Goal: Task Accomplishment & Management: Use online tool/utility

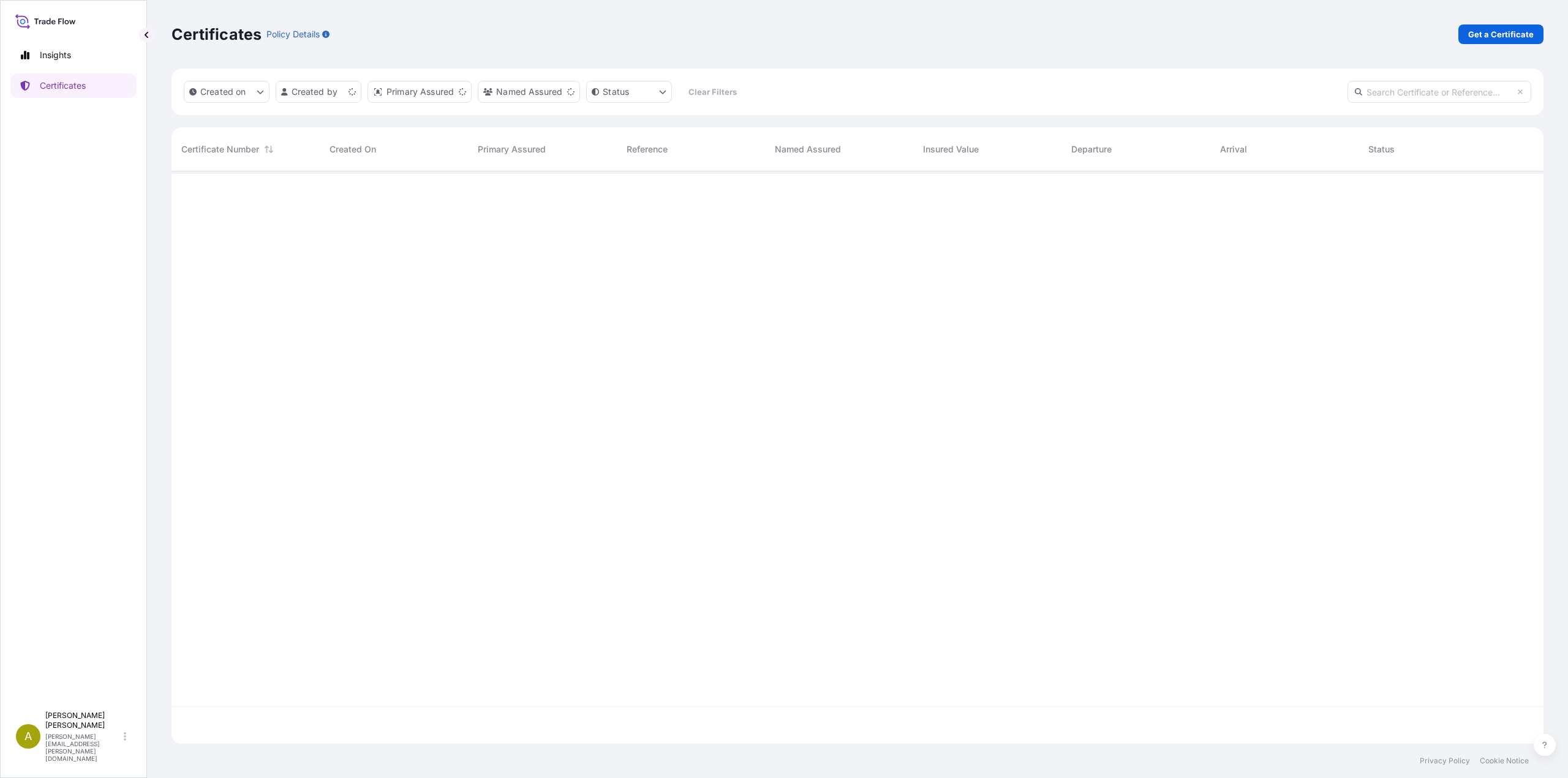
scroll to position [570, 1363]
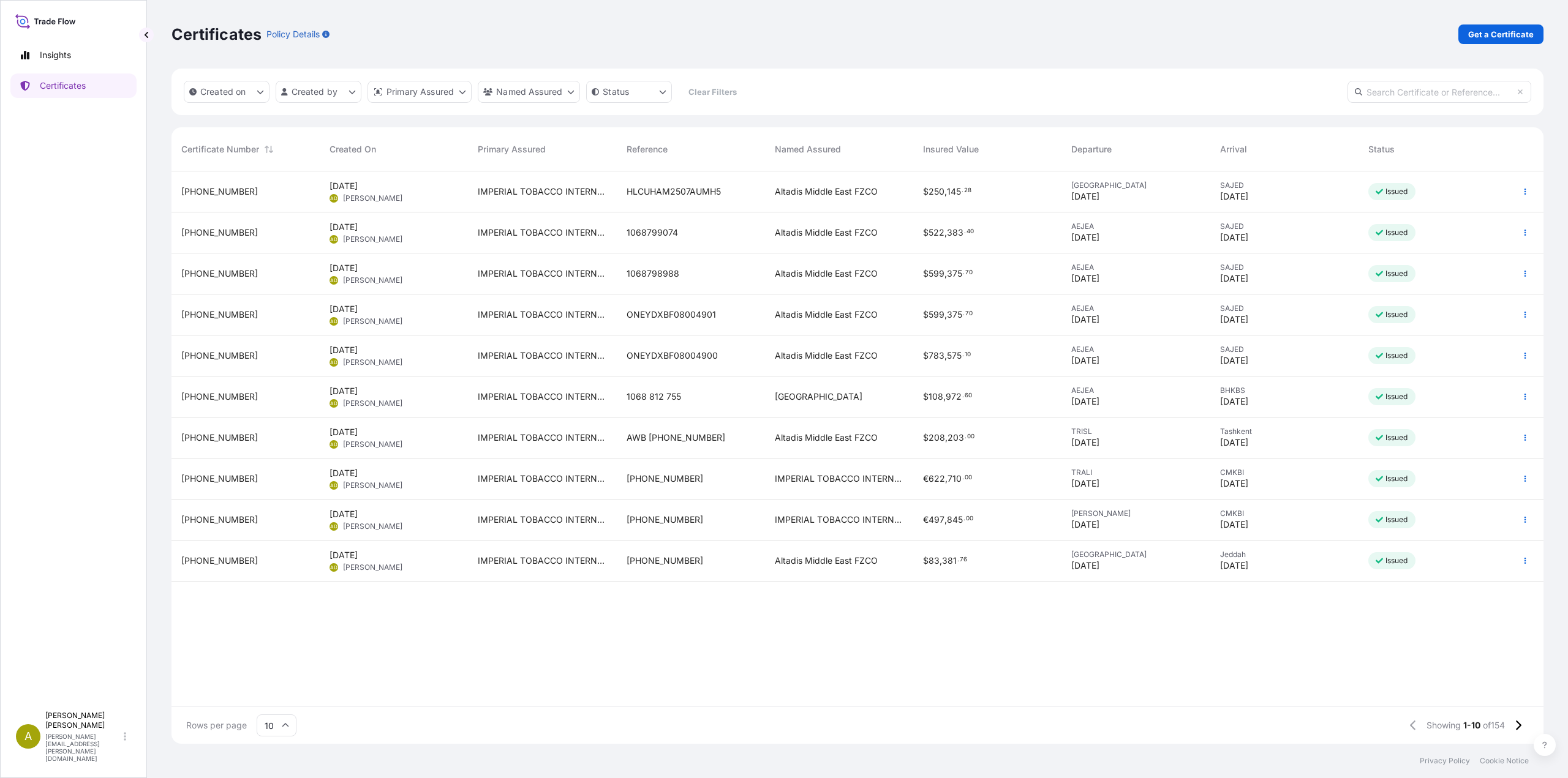
click at [1513, 563] on div at bounding box center [1525, 561] width 37 height 41
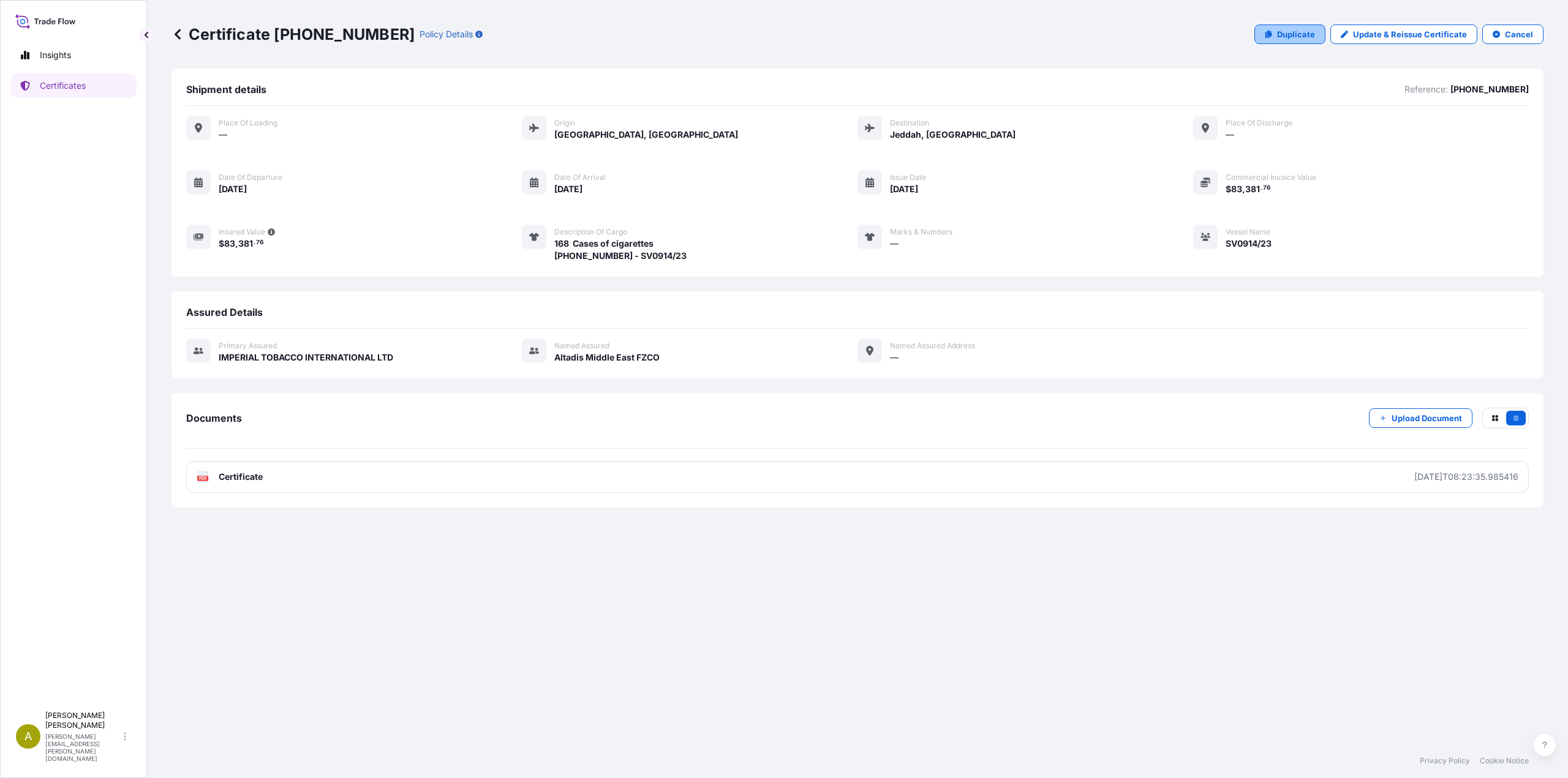
click at [1303, 38] on p "Duplicate" at bounding box center [1296, 34] width 38 height 12
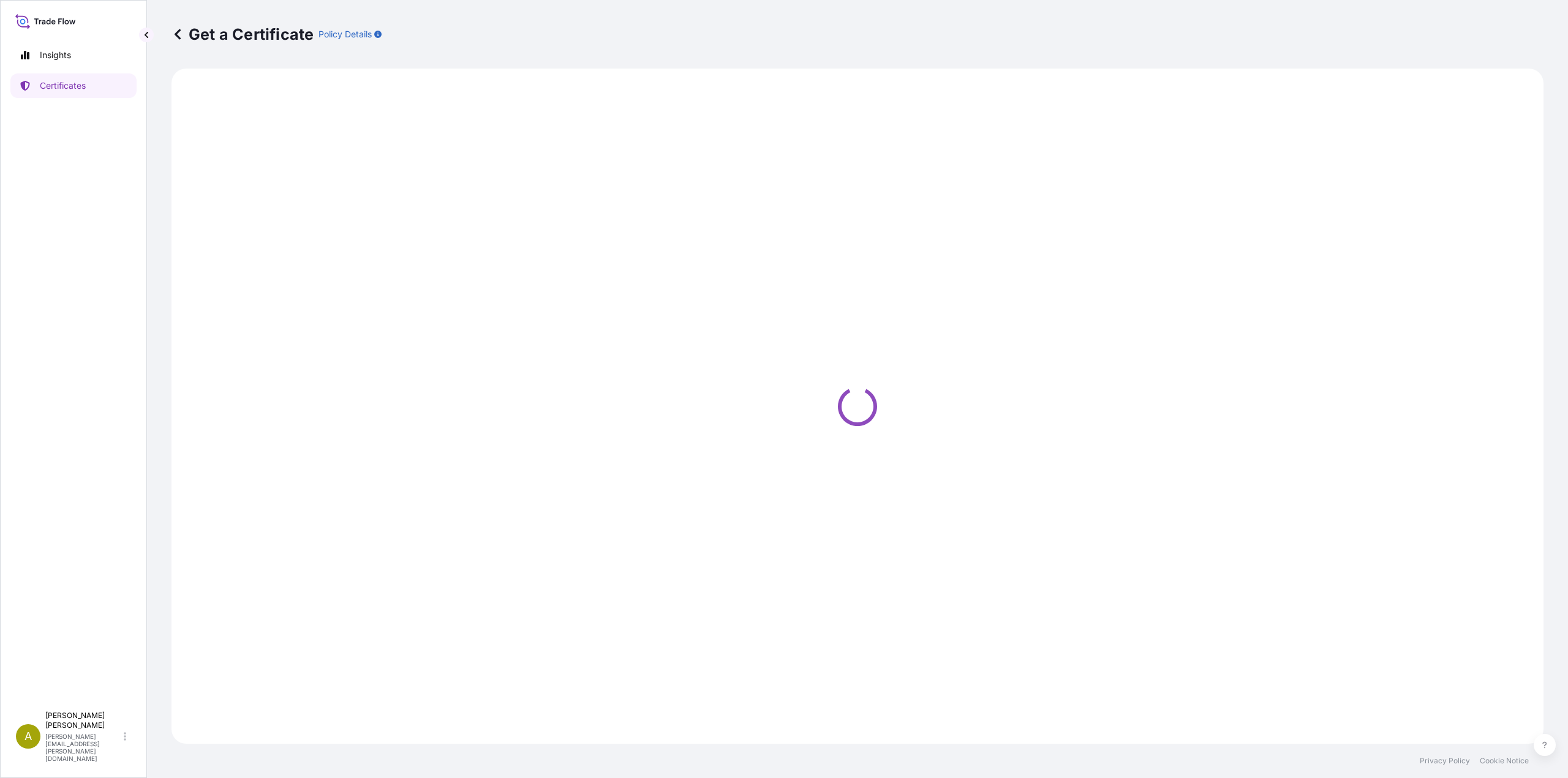
select select "Air"
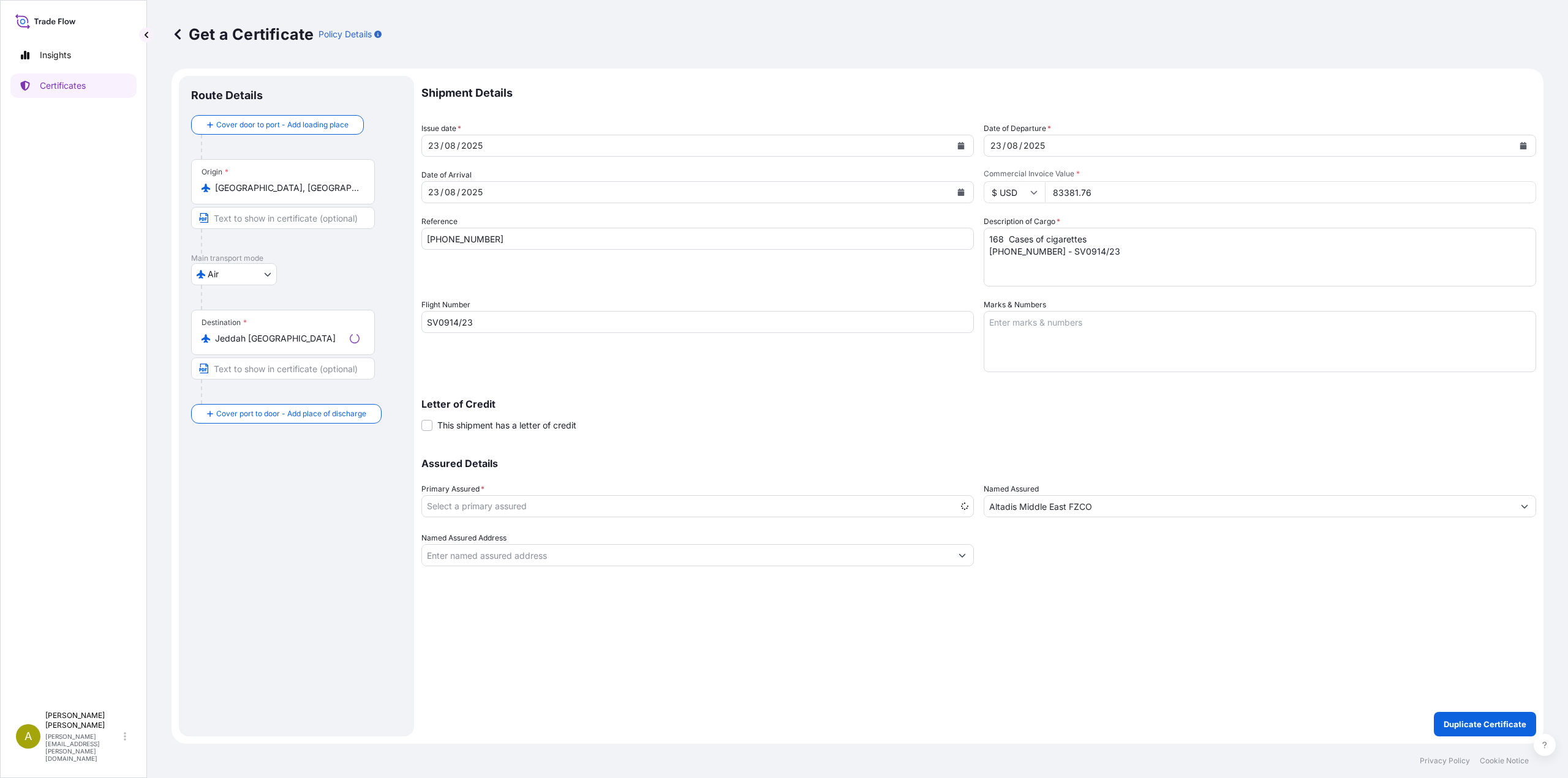
select select "31694"
click at [958, 193] on icon "Calendar" at bounding box center [961, 192] width 7 height 8
click at [560, 367] on div "30" at bounding box center [559, 365] width 22 height 22
click at [1519, 143] on button "Calendar" at bounding box center [1523, 145] width 20 height 20
click at [1122, 318] on div "30" at bounding box center [1122, 319] width 22 height 22
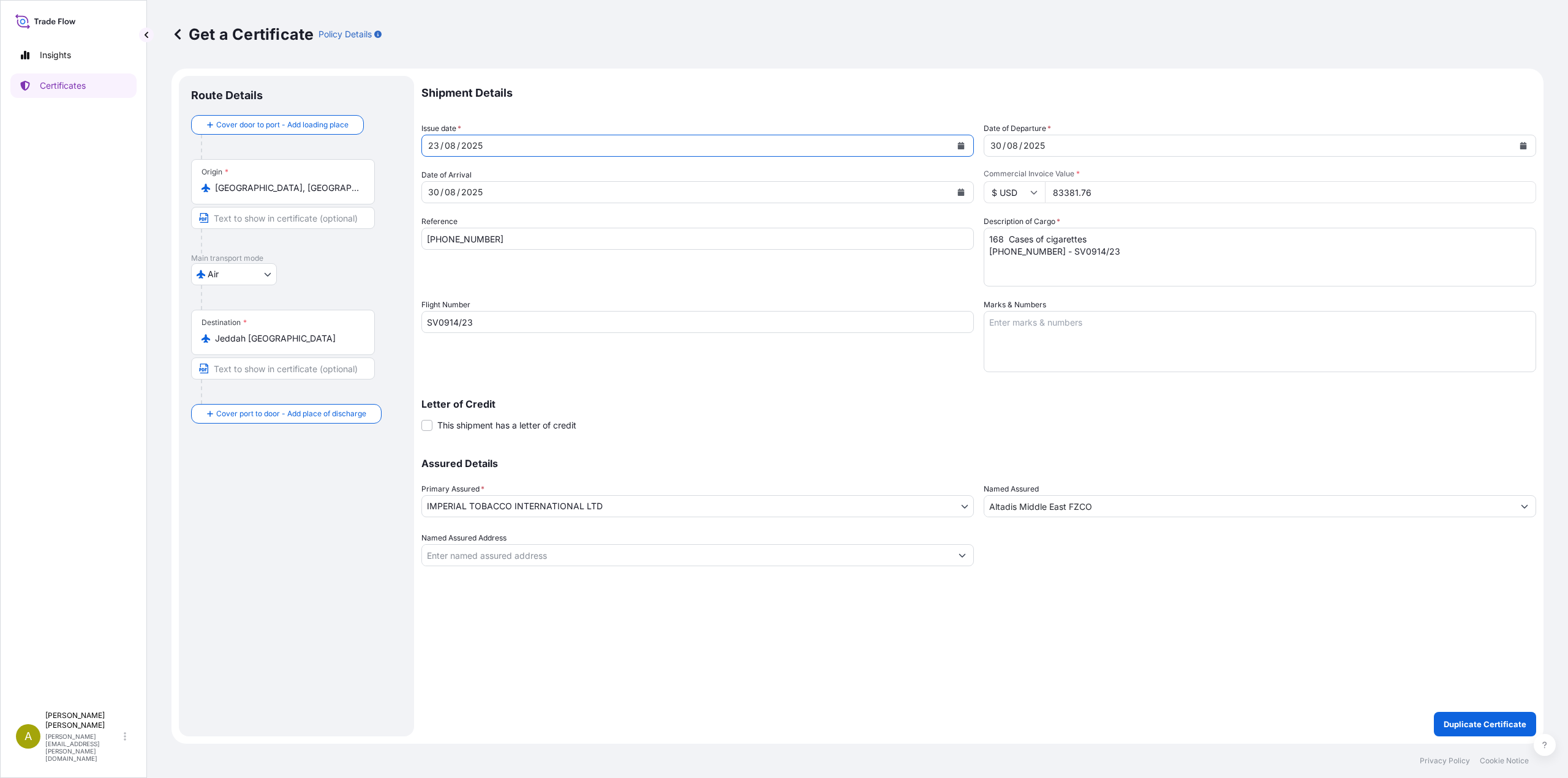
click at [965, 146] on button "Calendar" at bounding box center [960, 145] width 20 height 20
click at [557, 322] on div "30" at bounding box center [559, 319] width 22 height 22
drag, startPoint x: 502, startPoint y: 237, endPoint x: 403, endPoint y: 238, distance: 99.0
click at [403, 238] on form "Route Details Cover door to port - Add loading place Place of loading Road / In…" at bounding box center [857, 406] width 1372 height 675
paste input "7 4550"
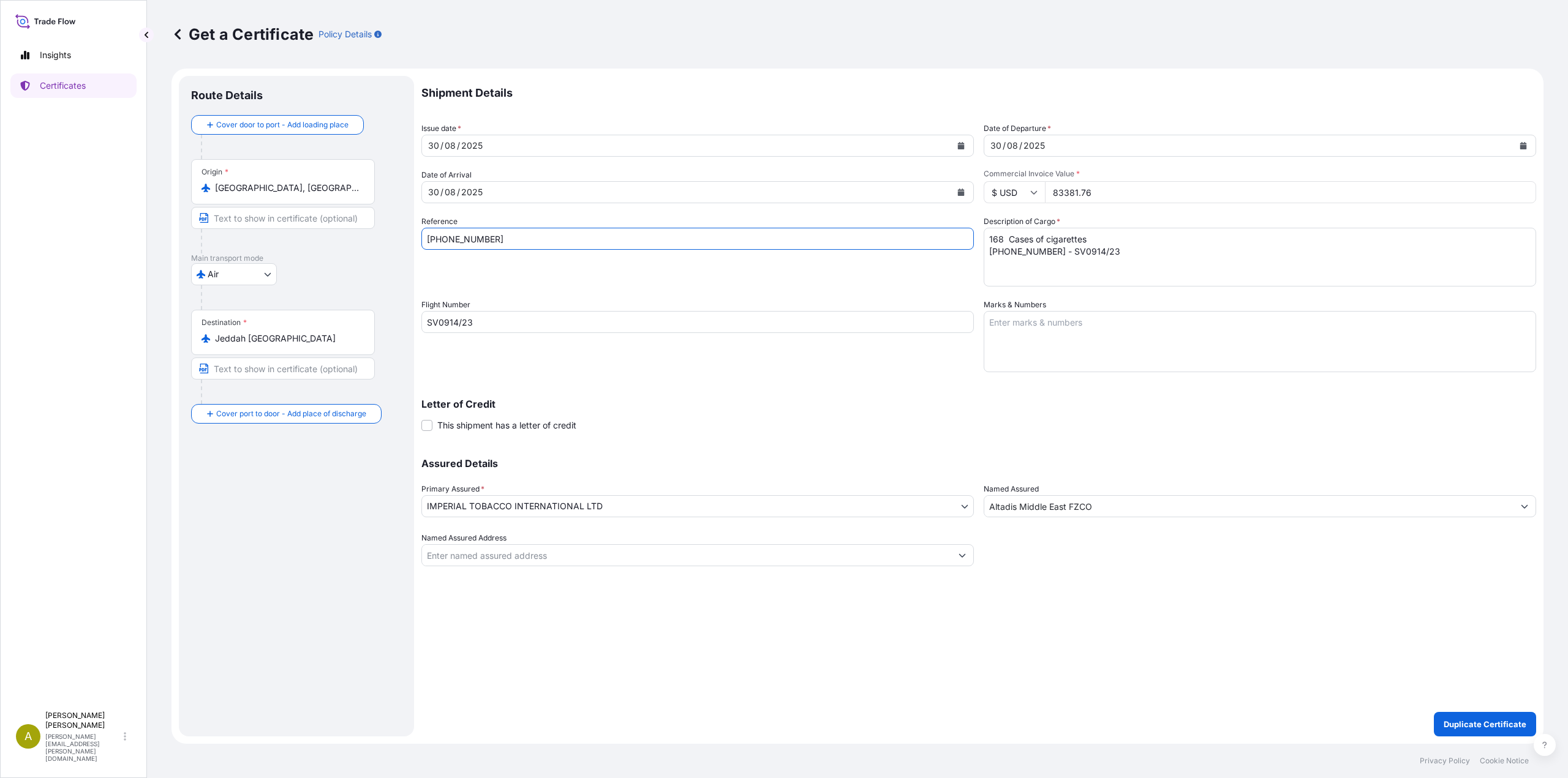
type input "[PHONE_NUMBER]"
drag, startPoint x: 1119, startPoint y: 265, endPoint x: 907, endPoint y: 213, distance: 218.3
click at [907, 213] on div "Shipment Details Issue date * [DATE] Date of Departure * [DATE] Date of Arrival…" at bounding box center [979, 321] width 1115 height 490
paste textarea "7 4550 - SV914/30"
type textarea "168 Cases of cigarettes [PHONE_NUMBER] - SV914/30"
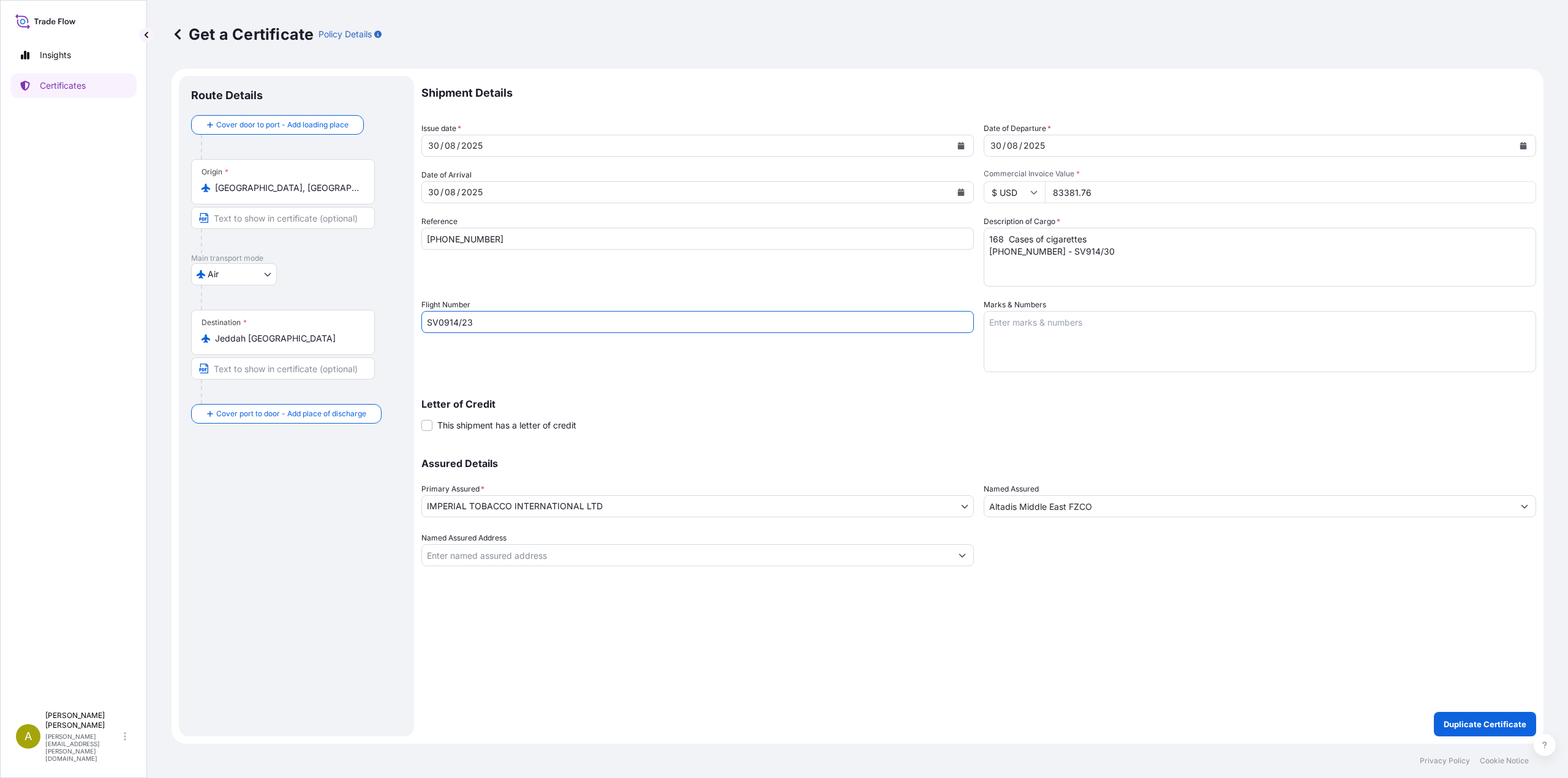
drag, startPoint x: 489, startPoint y: 321, endPoint x: 357, endPoint y: 318, distance: 132.0
click at [357, 318] on form "Route Details Cover door to port - Add loading place Place of loading Road / In…" at bounding box center [857, 406] width 1372 height 675
paste input "914/30"
type input "SV914/30"
click at [1472, 718] on button "Duplicate Certificate" at bounding box center [1485, 724] width 103 height 24
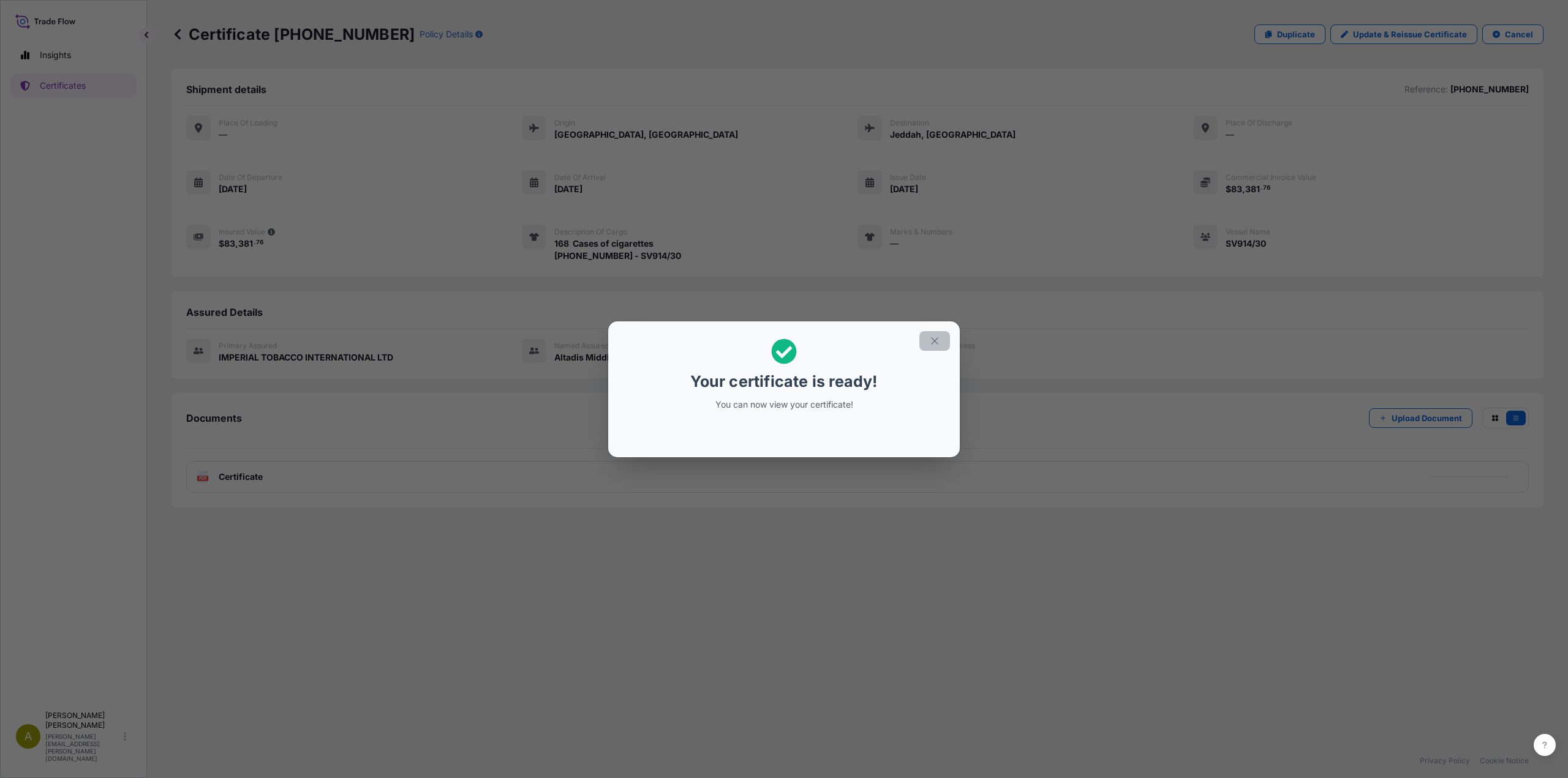
click at [928, 342] on button "button" at bounding box center [934, 341] width 31 height 20
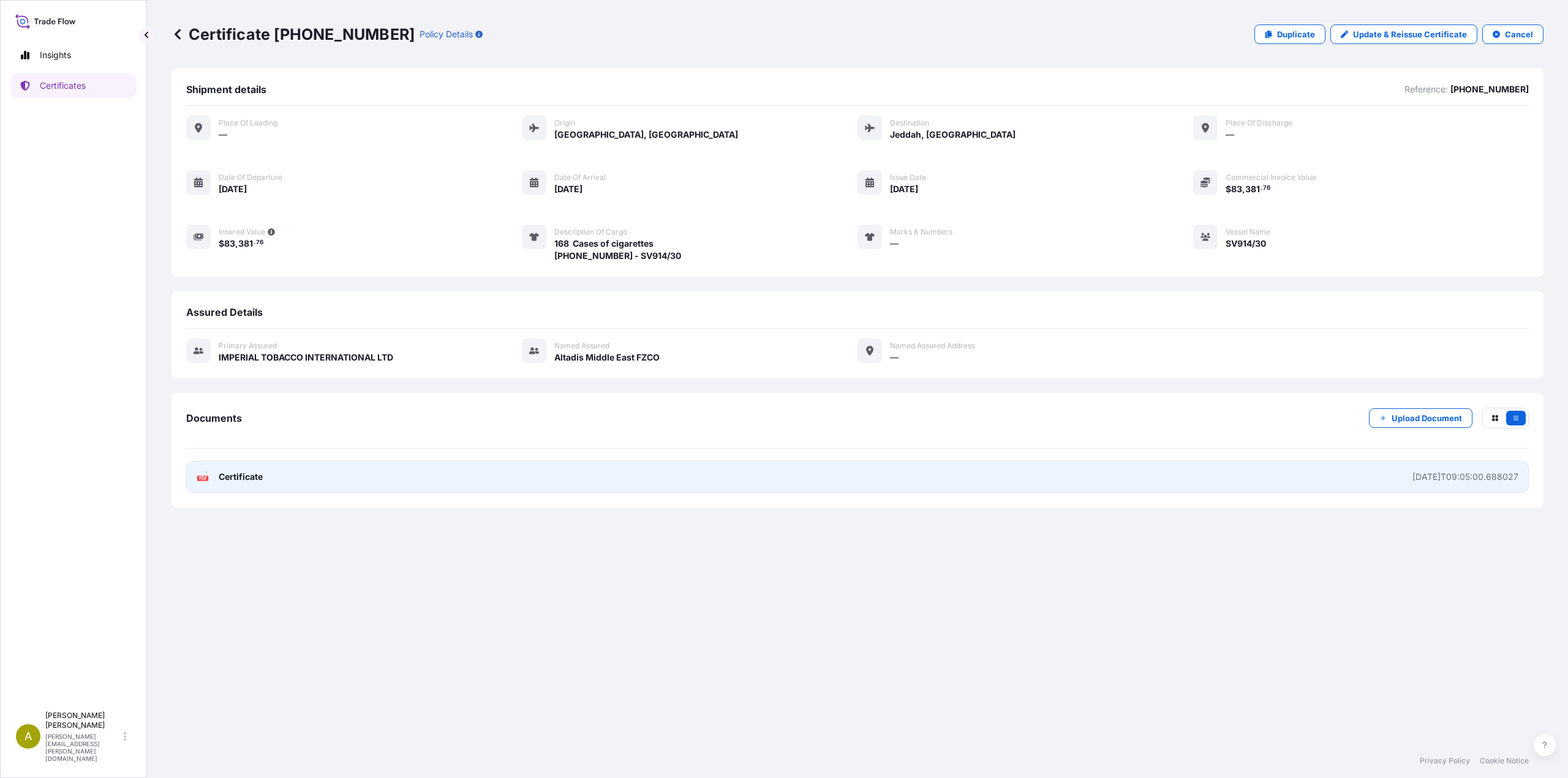
click at [1168, 476] on link "PDF Certificate [DATE]T09:05:00.688027" at bounding box center [857, 477] width 1343 height 32
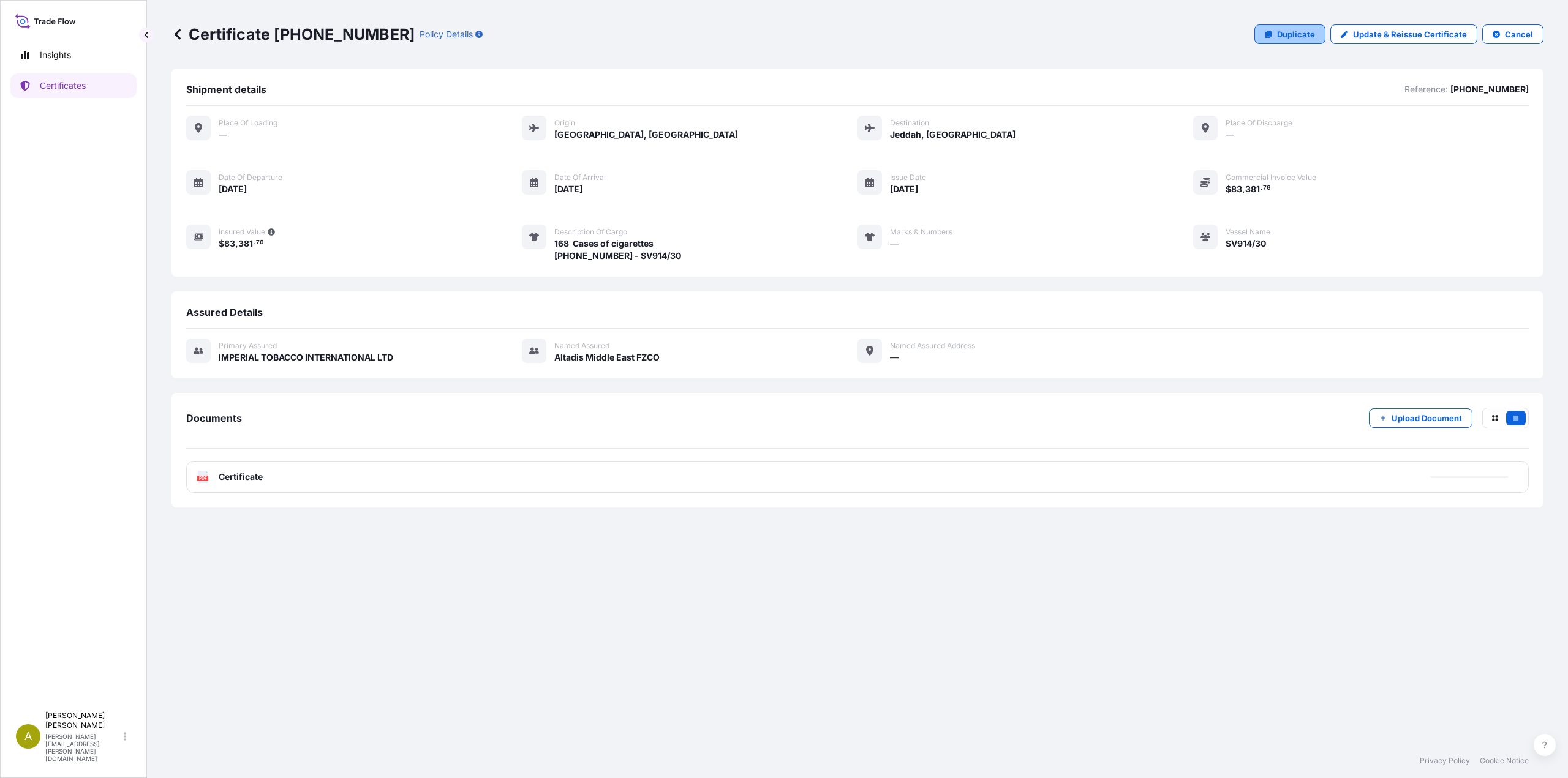
click at [1302, 34] on p "Duplicate" at bounding box center [1296, 34] width 38 height 12
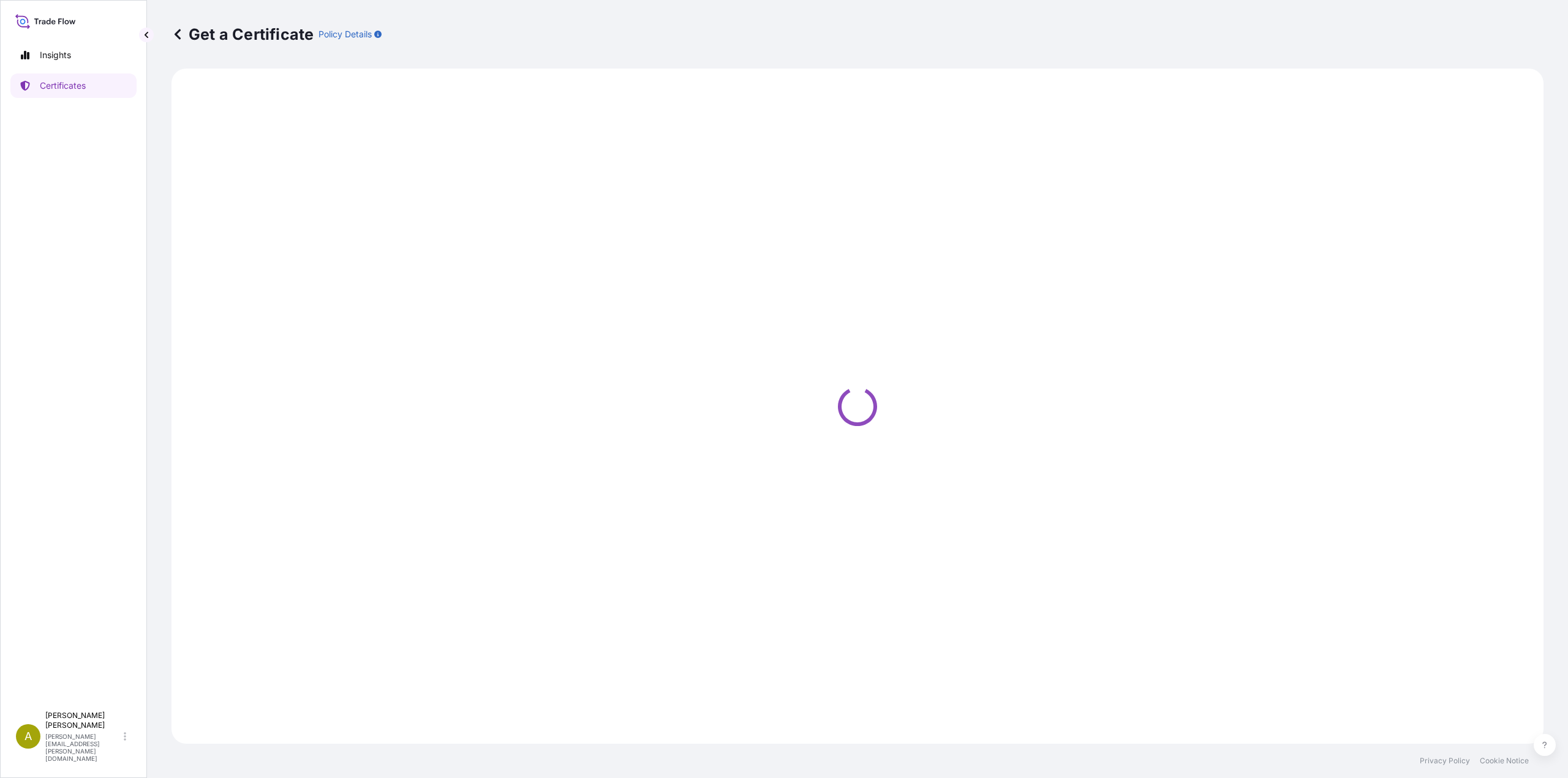
select select "Air"
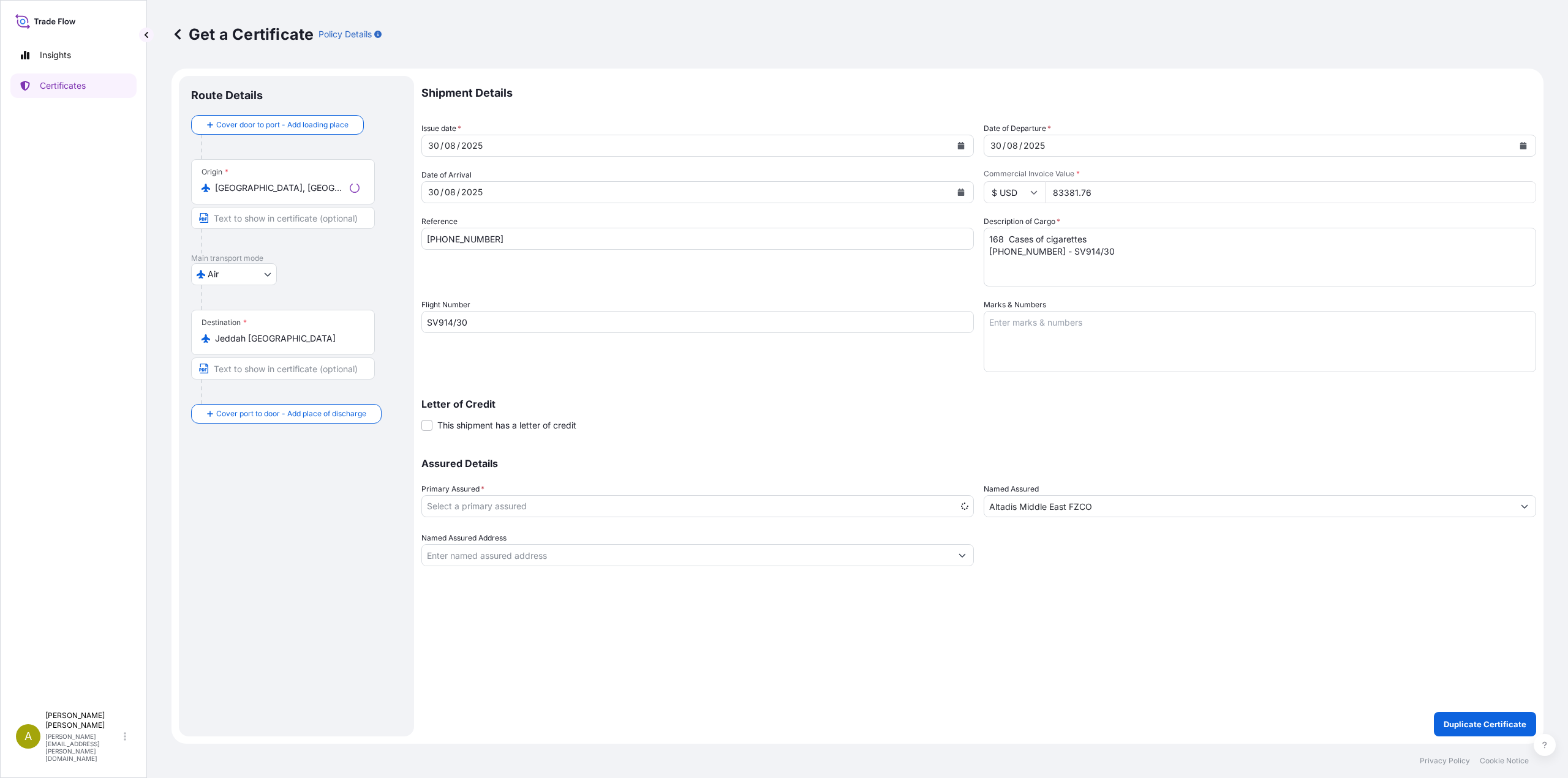
select select "31694"
drag, startPoint x: 501, startPoint y: 244, endPoint x: 388, endPoint y: 235, distance: 113.4
click at [338, 234] on form "Route Details Cover door to port - Add loading place Place of loading Road / In…" at bounding box center [857, 406] width 1372 height 675
paste input "35"
type input "[PHONE_NUMBER]"
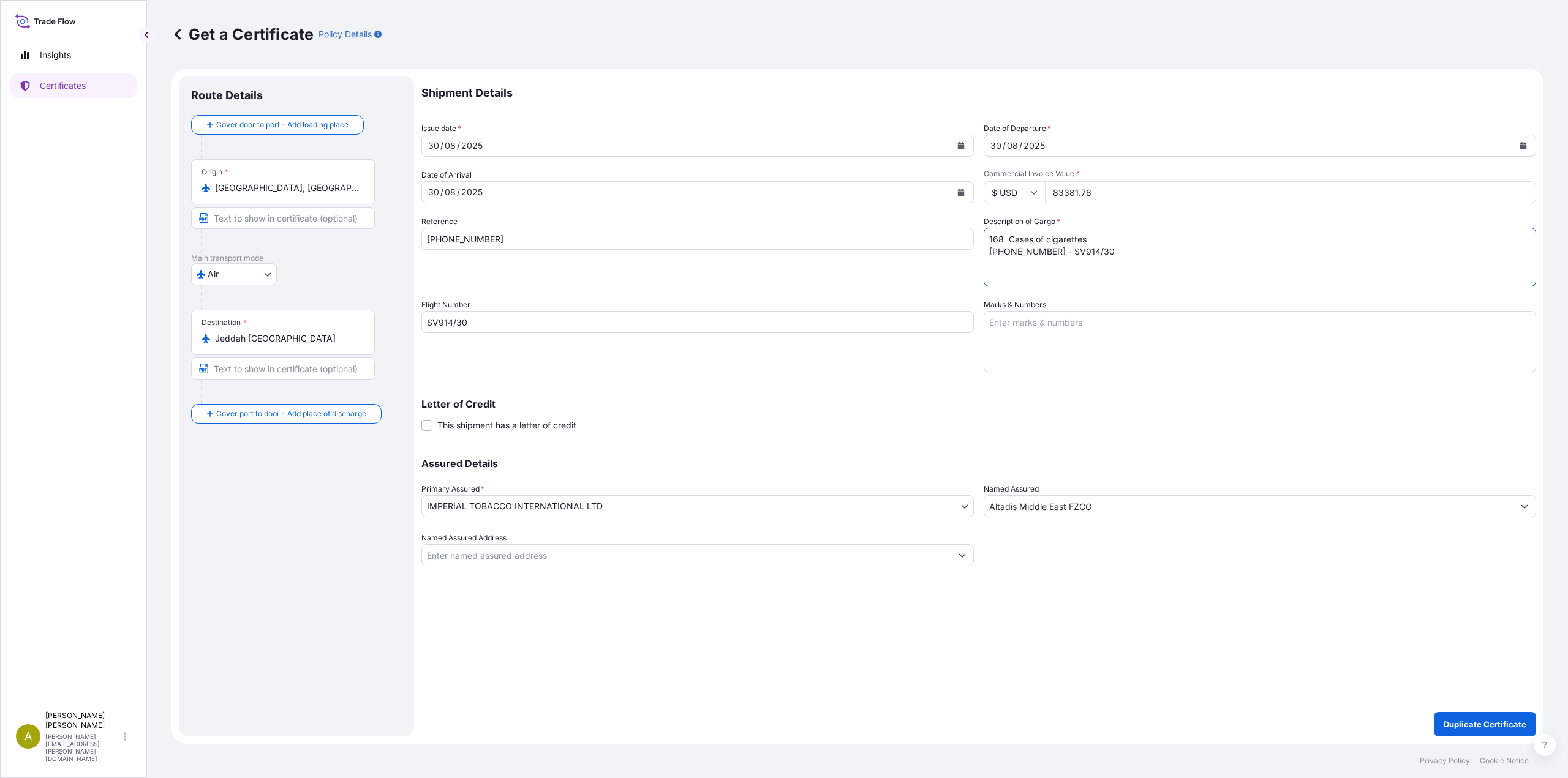
drag, startPoint x: 1053, startPoint y: 254, endPoint x: 865, endPoint y: 251, distance: 188.0
click at [865, 251] on div "Shipment Details Issue date * [DATE] Date of Departure * [DATE] Date of Arrival…" at bounding box center [979, 321] width 1115 height 490
paste textarea "35"
type textarea "168 Cases of cigarettes [PHONE_NUMBER] - SV914/30"
click at [1446, 732] on button "Duplicate Certificate" at bounding box center [1485, 724] width 103 height 24
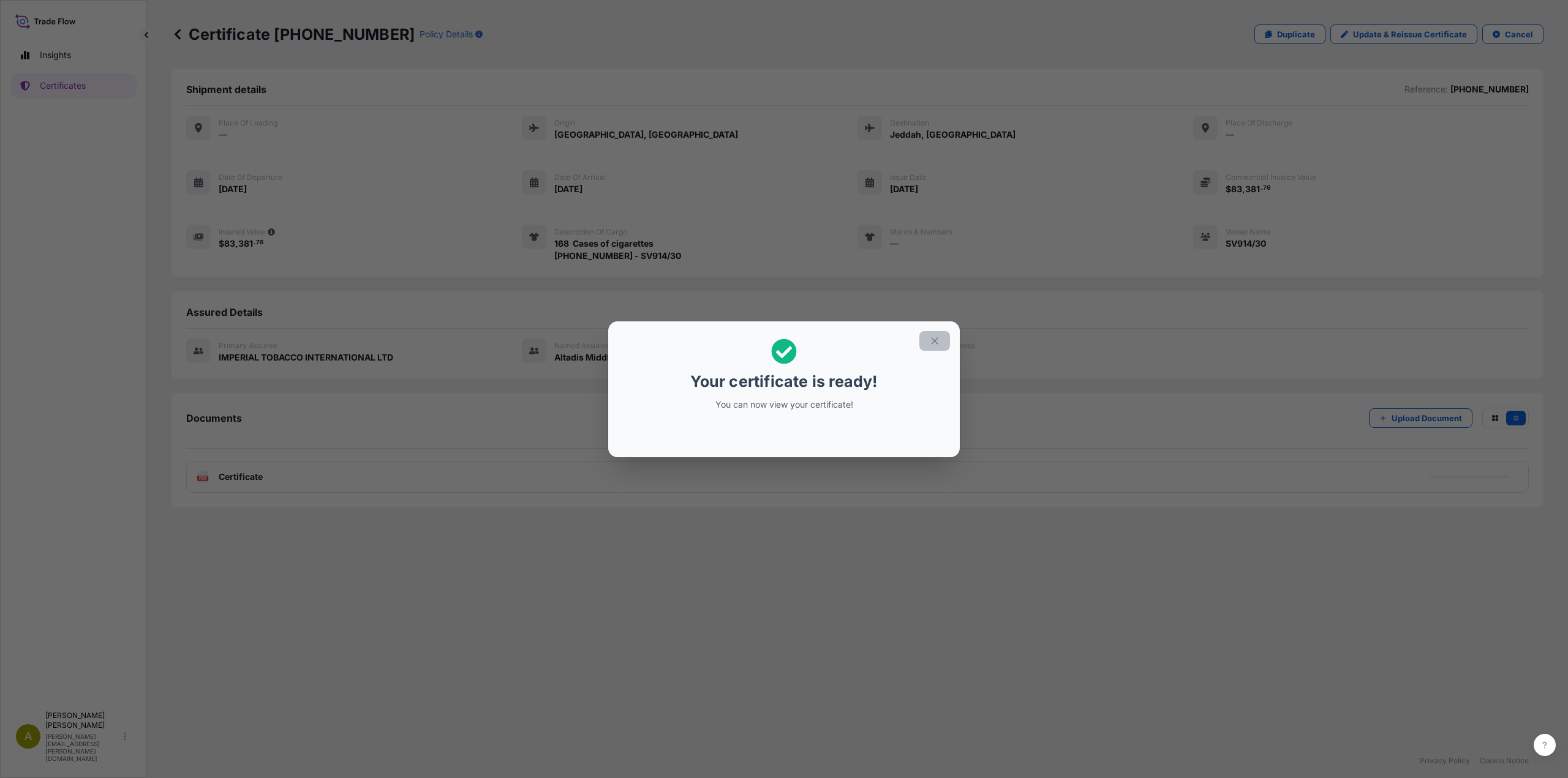
click at [939, 338] on icon "button" at bounding box center [934, 341] width 11 height 11
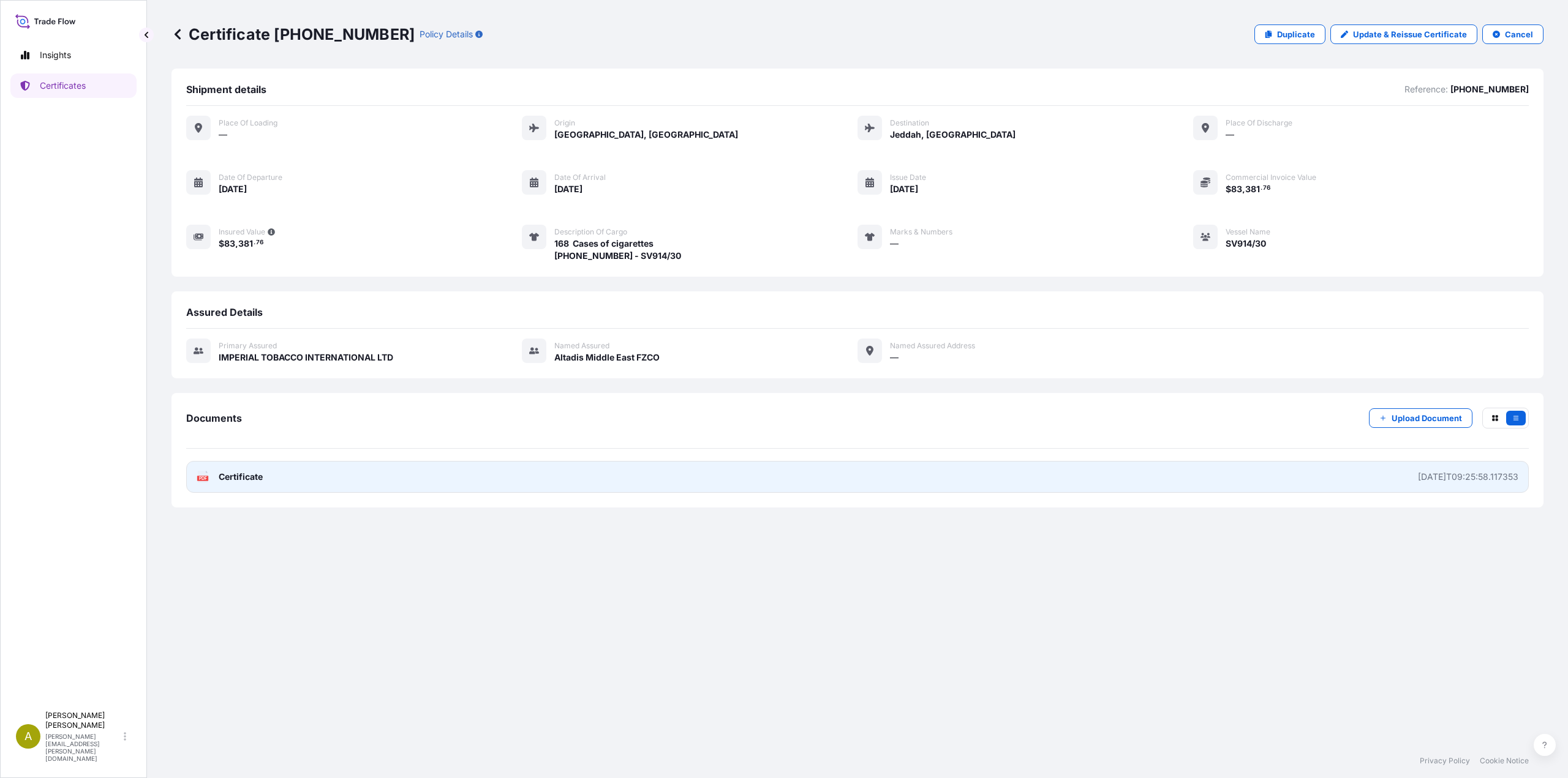
click at [347, 468] on link "PDF Certificate [DATE]T09:25:58.117353" at bounding box center [857, 477] width 1343 height 32
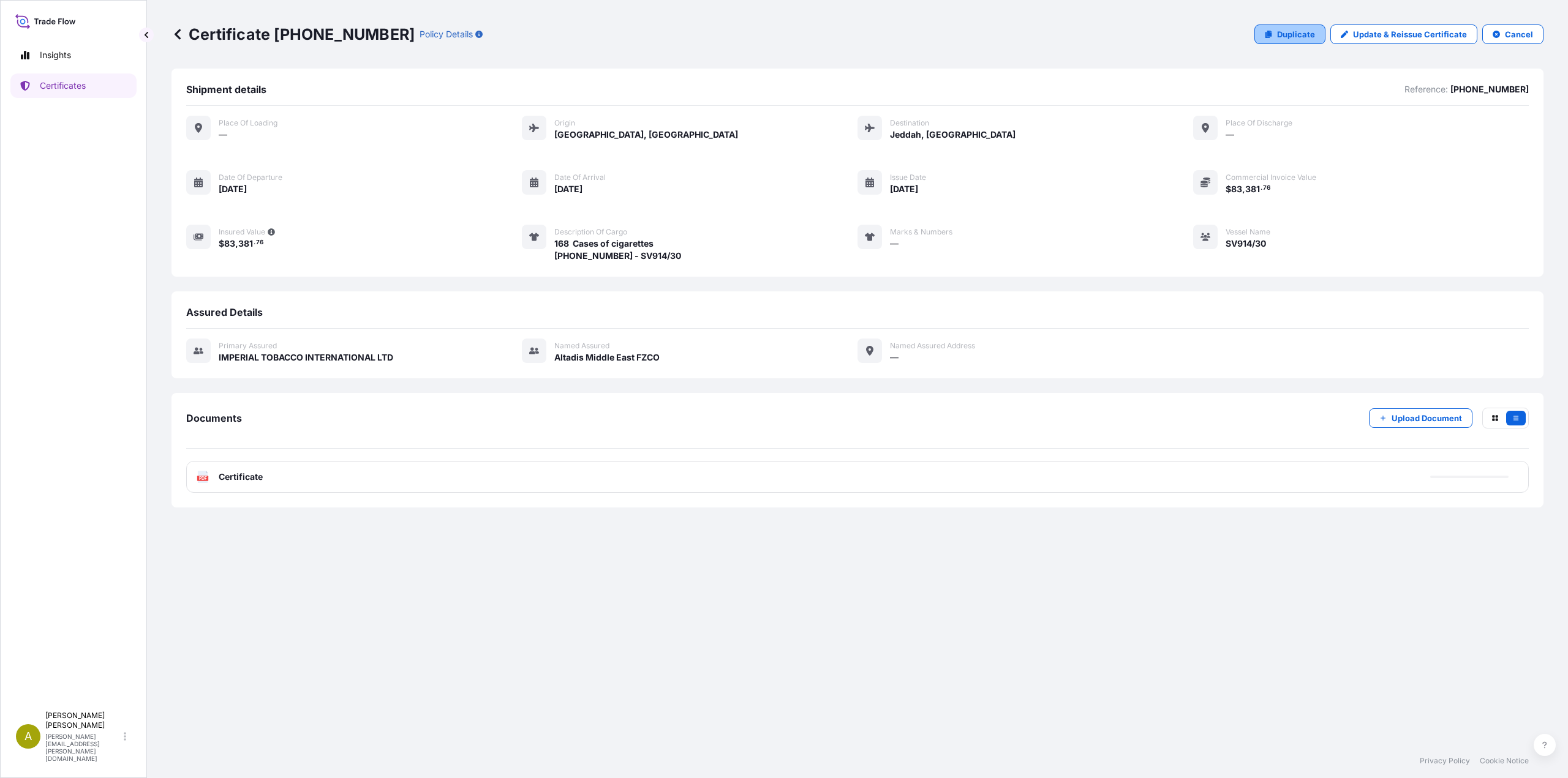
click at [1299, 39] on p "Duplicate" at bounding box center [1296, 34] width 38 height 12
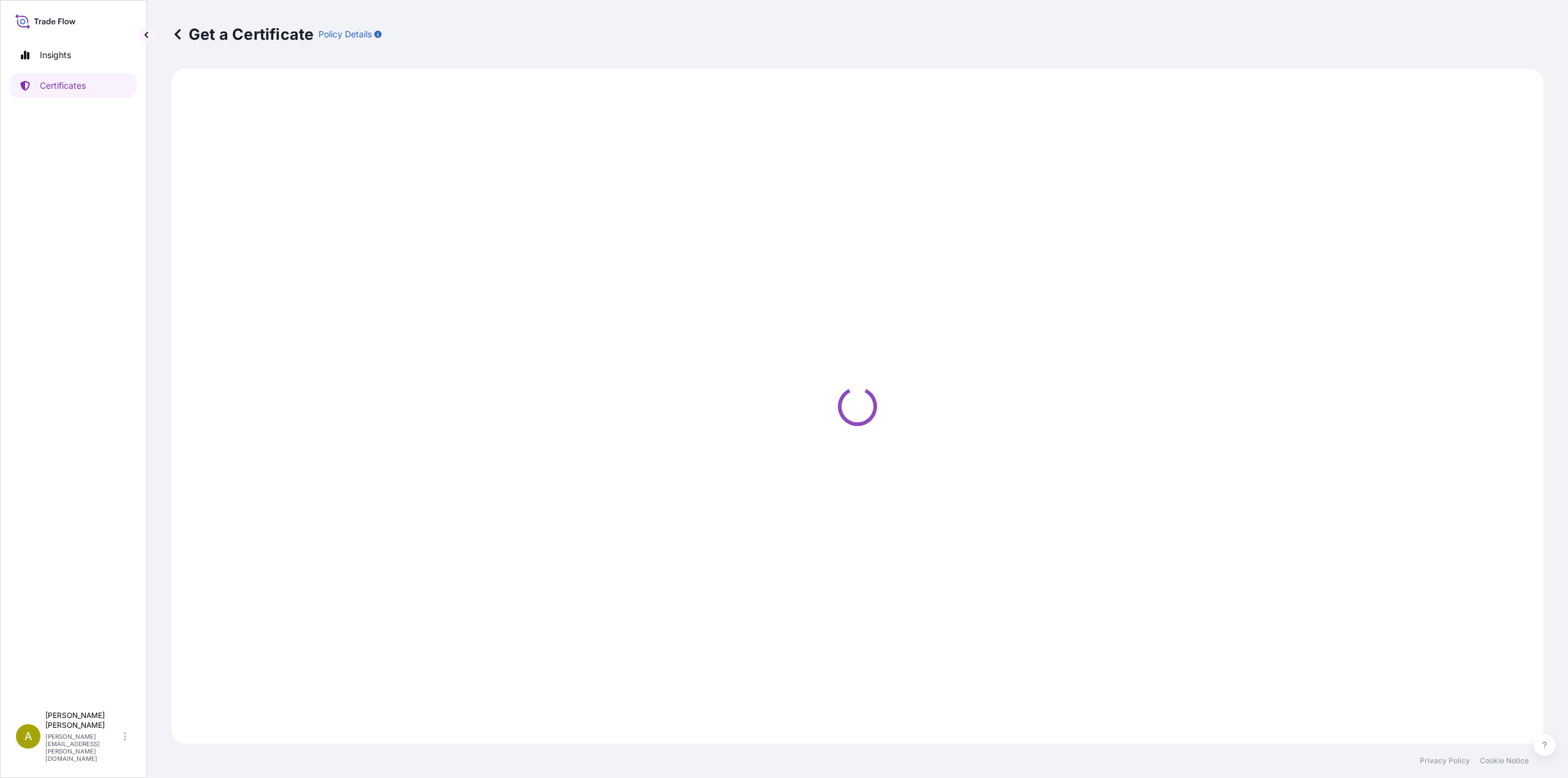
select select "Air"
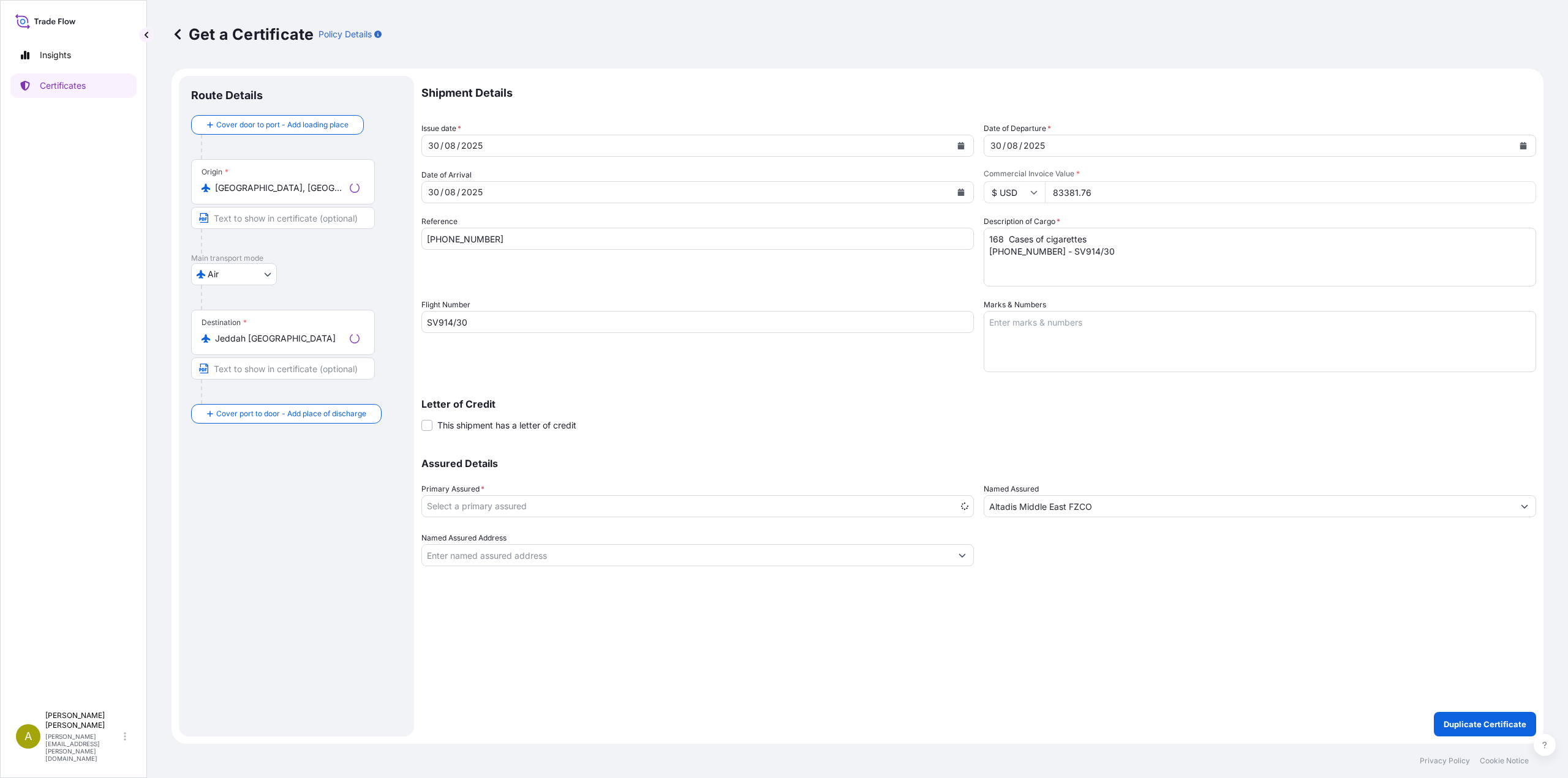
select select "31694"
drag, startPoint x: 516, startPoint y: 239, endPoint x: 373, endPoint y: 237, distance: 143.0
click at [373, 237] on form "Route Details Cover door to port - Add loading place Place of loading Road / In…" at bounding box center [857, 406] width 1372 height 675
paste input "46"
type input "[PHONE_NUMBER]"
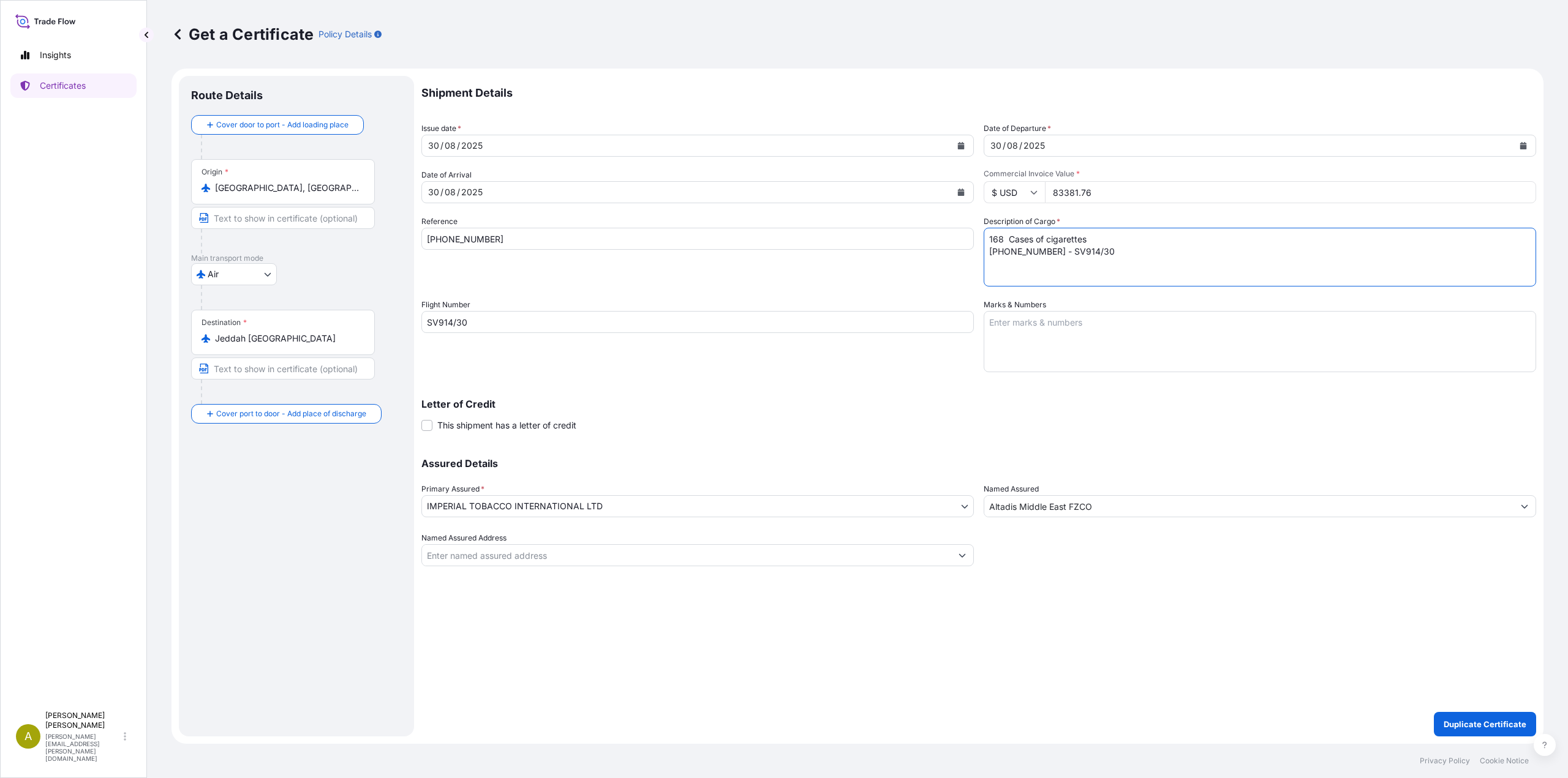
drag, startPoint x: 1053, startPoint y: 252, endPoint x: 955, endPoint y: 257, distance: 98.1
click at [955, 257] on div "Shipment Details Issue date * [DATE] Date of Departure * [DATE] Date of Arrival…" at bounding box center [979, 321] width 1115 height 490
paste textarea "46"
type textarea "168 Cases of cigarettes [PHONE_NUMBER] - SV914/30"
click at [1464, 725] on p "Duplicate Certificate" at bounding box center [1485, 724] width 83 height 12
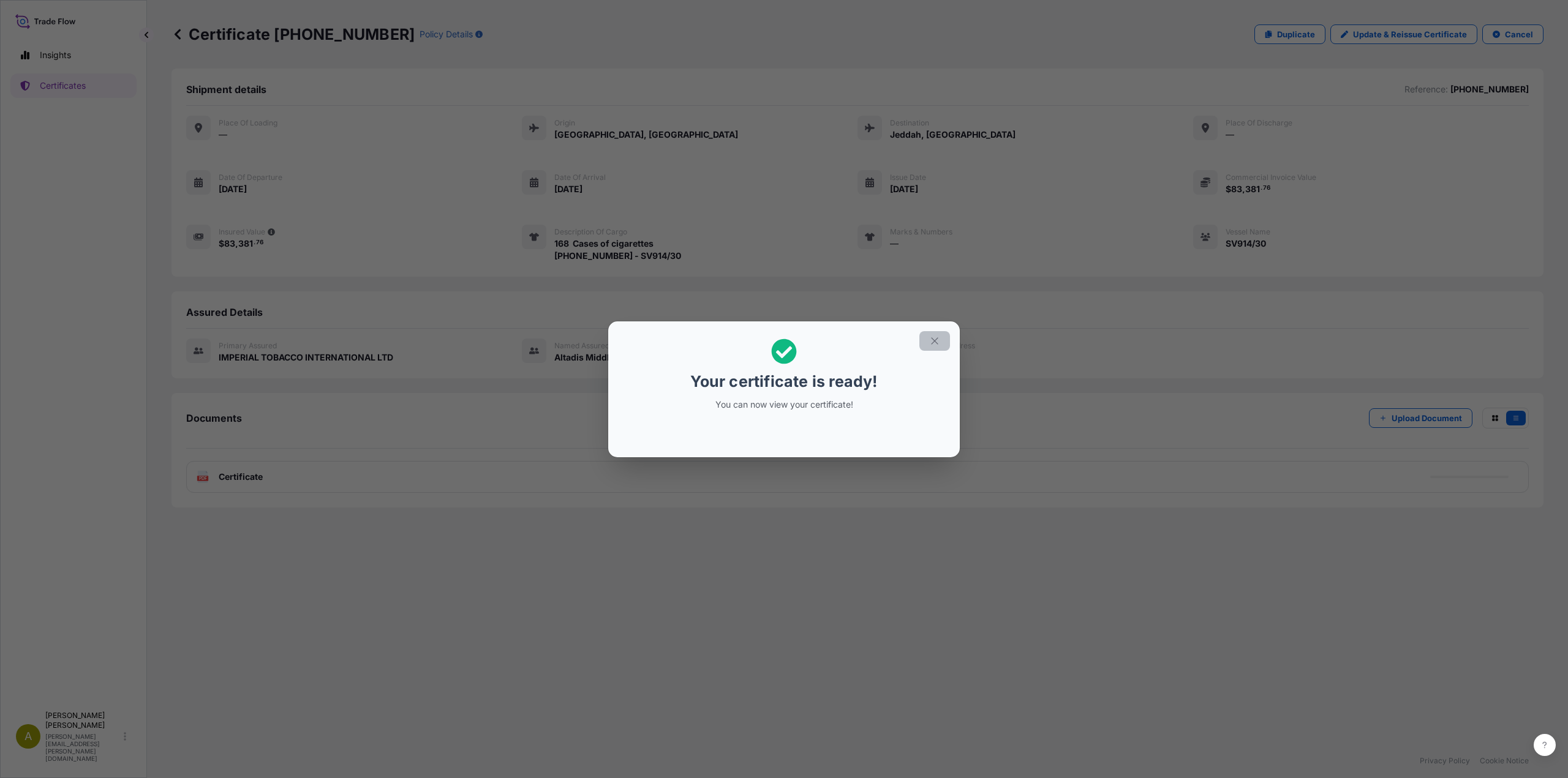
click at [932, 344] on icon "button" at bounding box center [934, 341] width 11 height 11
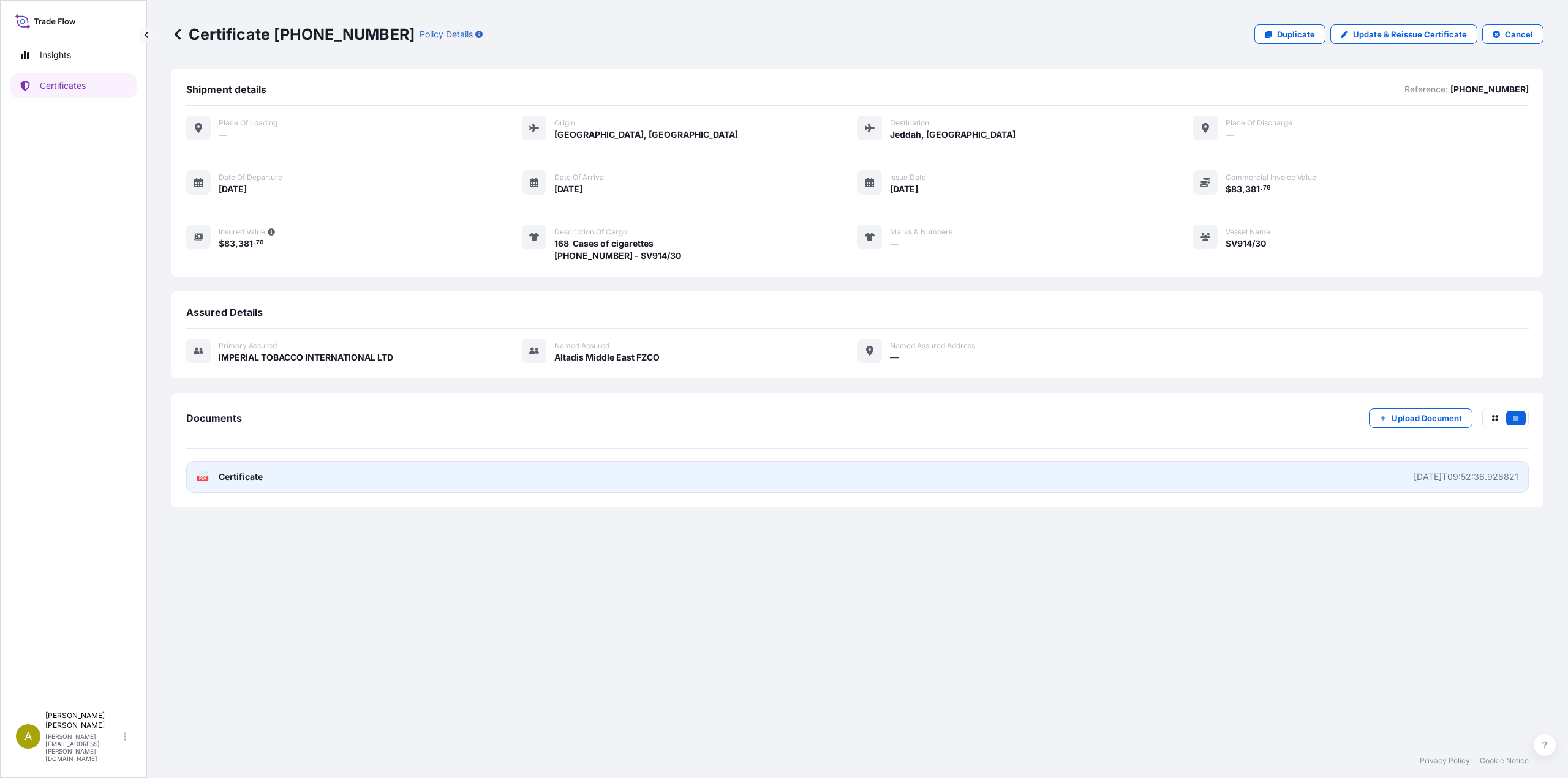
click at [276, 470] on link "PDF Certificate [DATE]T09:52:36.928821" at bounding box center [857, 477] width 1343 height 32
